Goal: Task Accomplishment & Management: Manage account settings

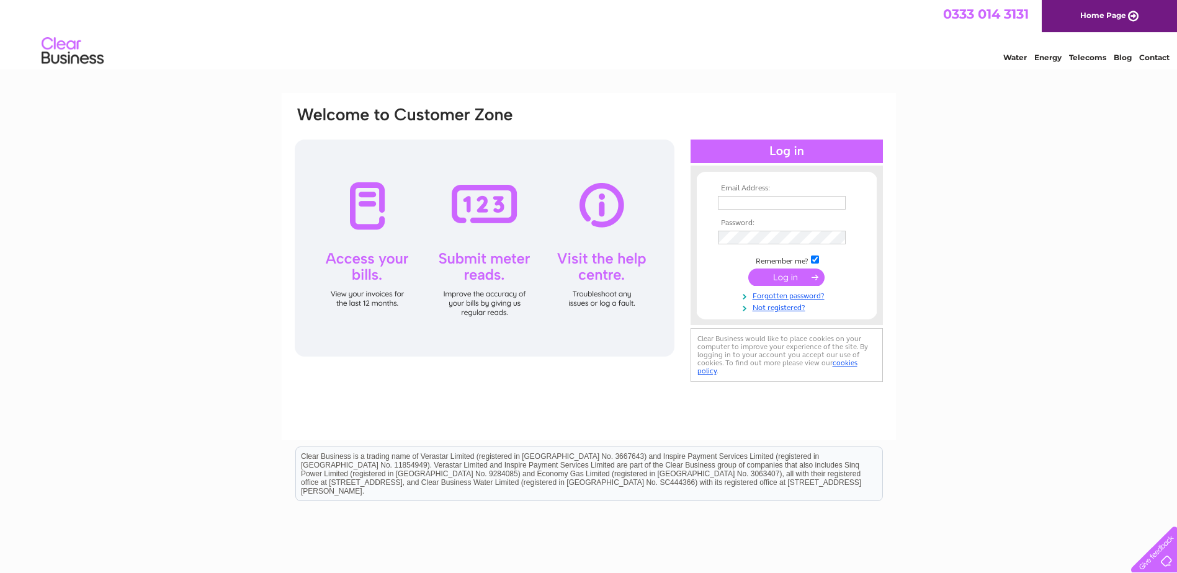
type input "[EMAIL_ADDRESS][DOMAIN_NAME]"
click at [797, 276] on input "submit" at bounding box center [786, 277] width 76 height 17
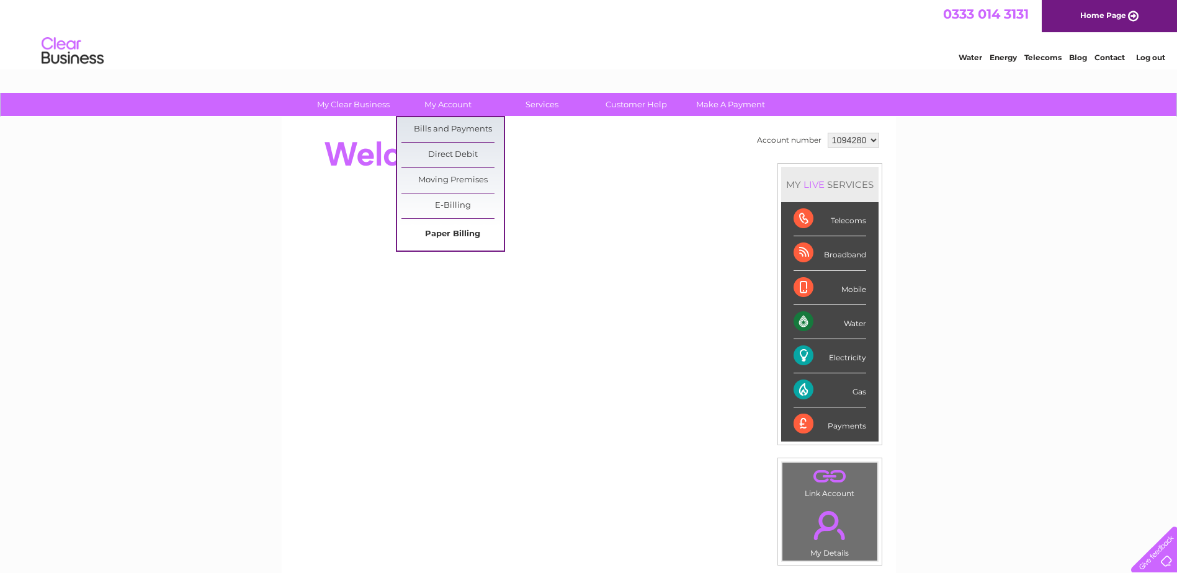
click at [461, 232] on link "Paper Billing" at bounding box center [452, 234] width 102 height 25
click at [467, 105] on link "My Account" at bounding box center [447, 104] width 102 height 23
click at [465, 127] on link "Bills and Payments" at bounding box center [452, 129] width 102 height 25
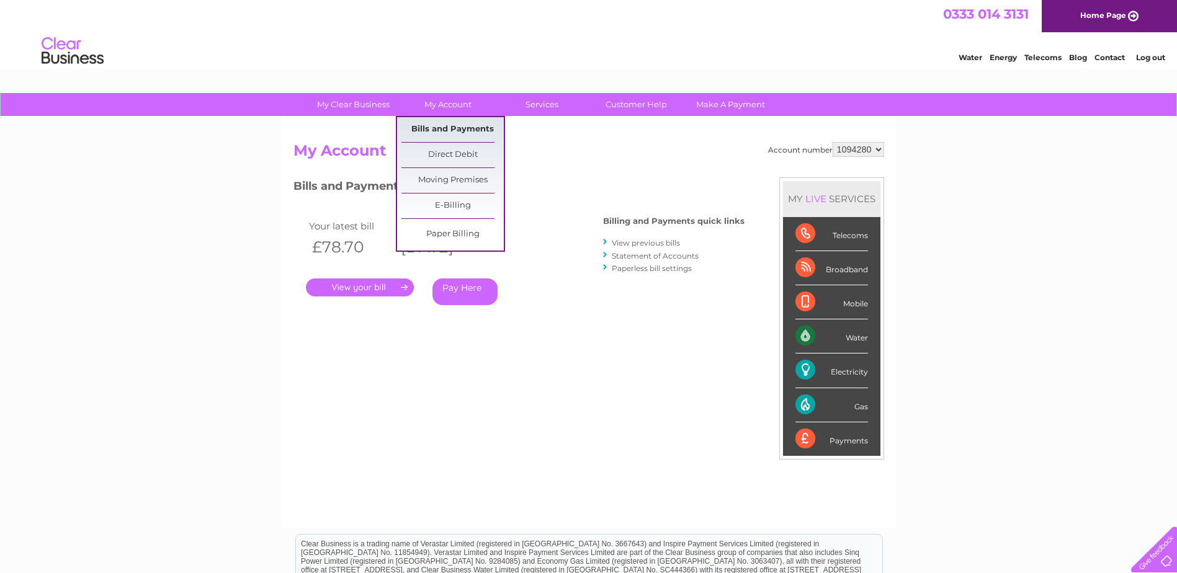
click at [463, 130] on link "Bills and Payments" at bounding box center [452, 129] width 102 height 25
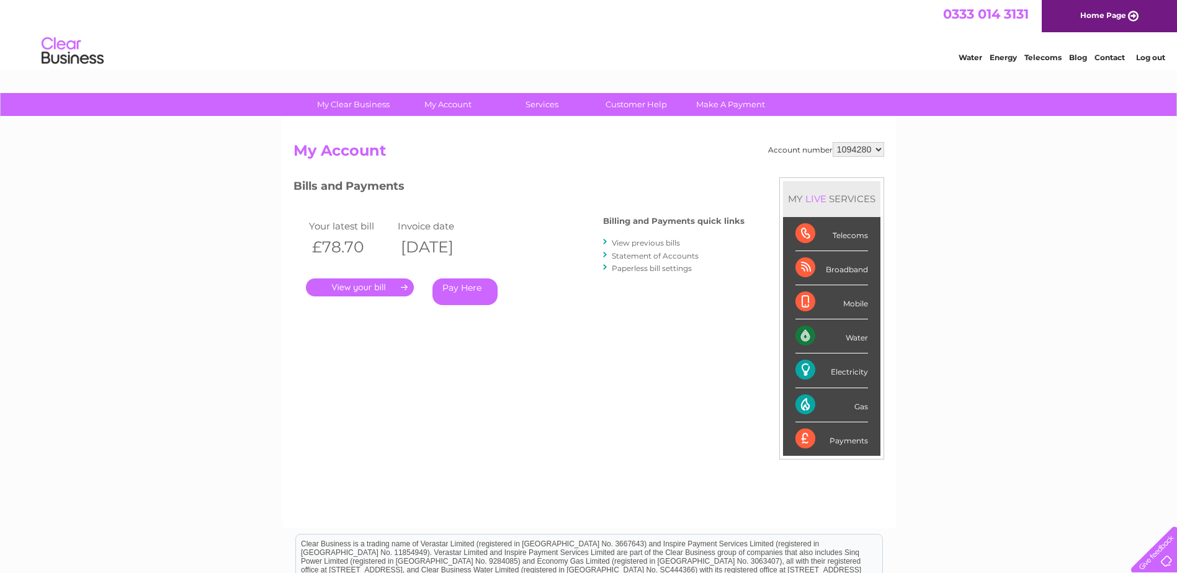
click at [637, 243] on link "View previous bills" at bounding box center [646, 242] width 68 height 9
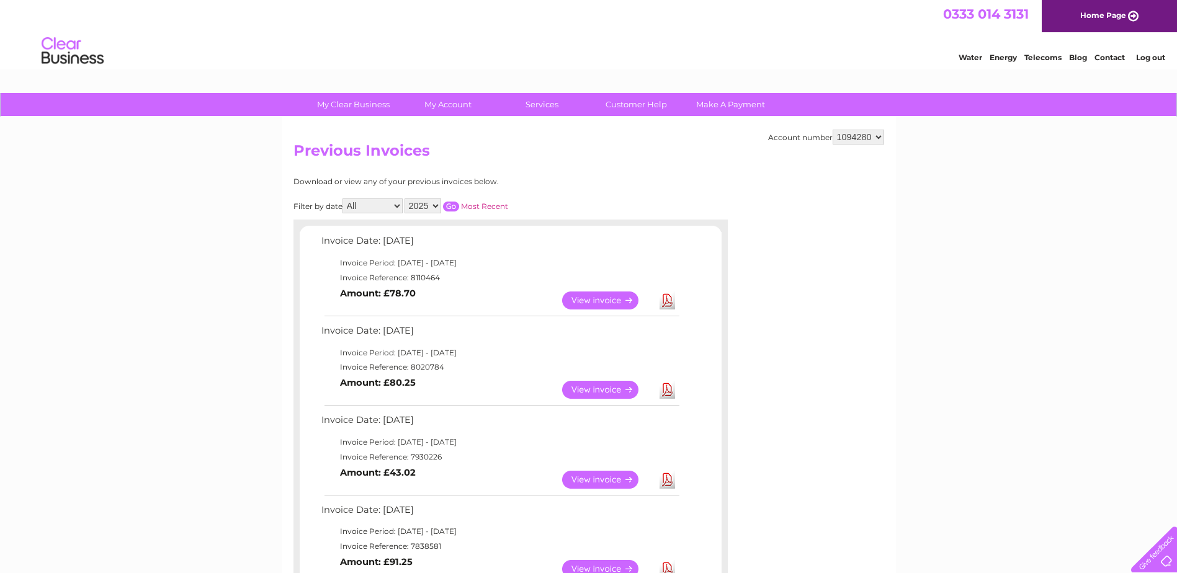
click at [604, 480] on link "View" at bounding box center [607, 480] width 91 height 18
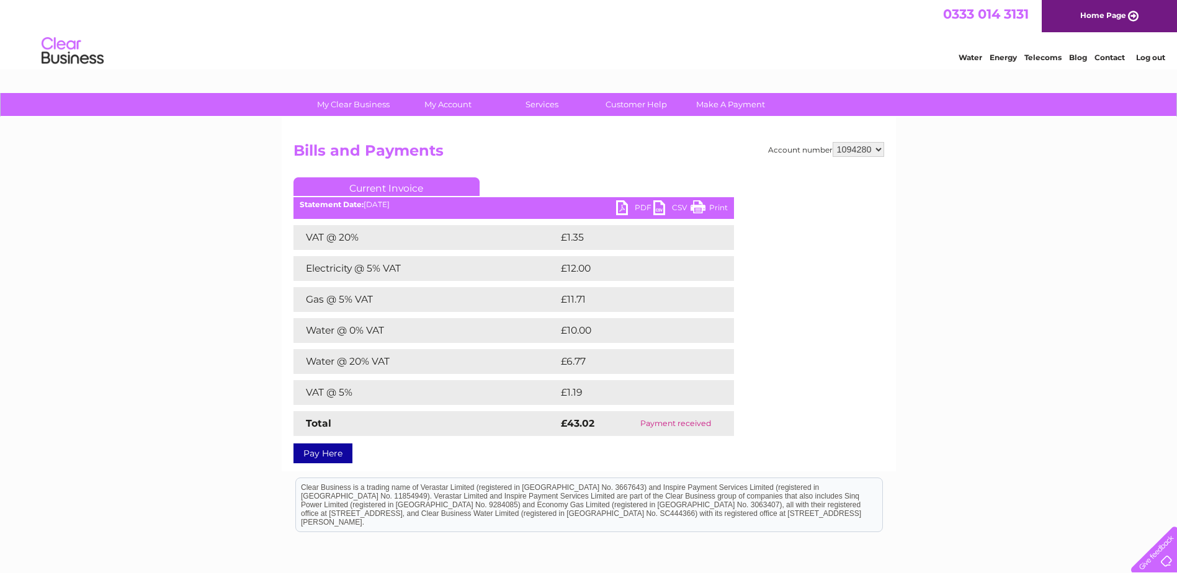
click at [642, 206] on link "PDF" at bounding box center [634, 209] width 37 height 18
click at [183, 203] on div "My Clear Business Login Details My Details My Preferences Link Account My Accou…" at bounding box center [588, 388] width 1177 height 591
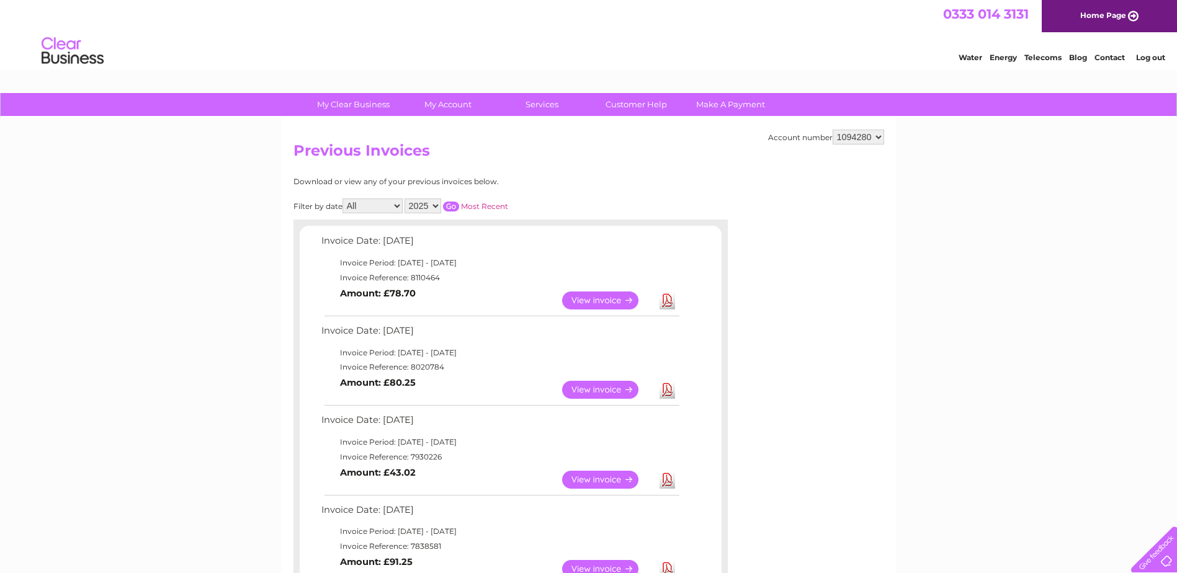
click at [664, 392] on link "Download" at bounding box center [668, 390] width 16 height 18
click at [665, 305] on link "Download" at bounding box center [668, 301] width 16 height 18
